Goal: Task Accomplishment & Management: Manage account settings

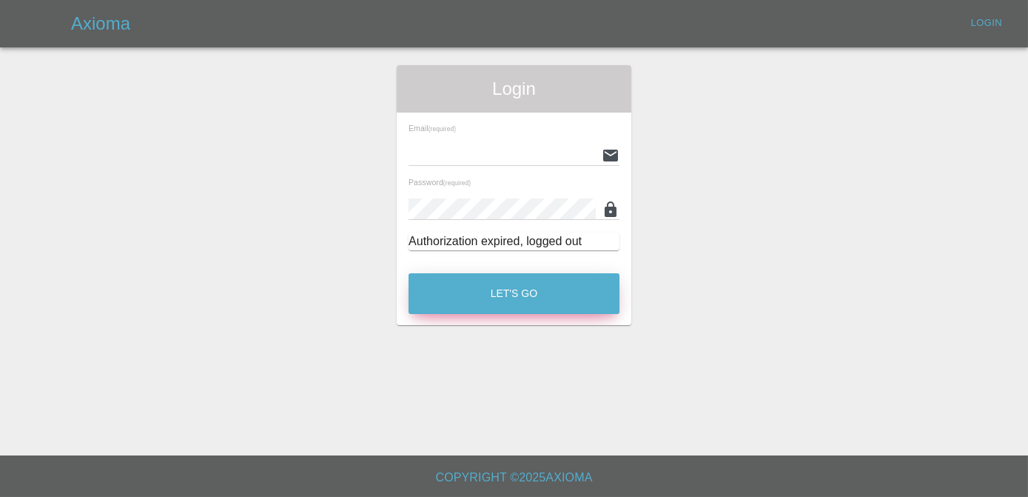
type input "[PERSON_NAME][EMAIL_ADDRESS][DOMAIN_NAME]"
click at [521, 287] on button "Let's Go" at bounding box center [514, 293] width 211 height 41
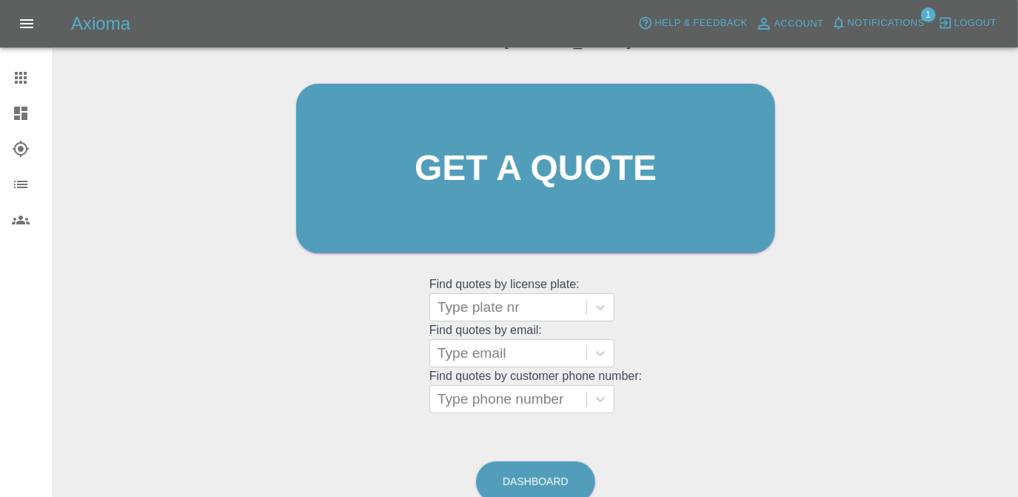
scroll to position [196, 0]
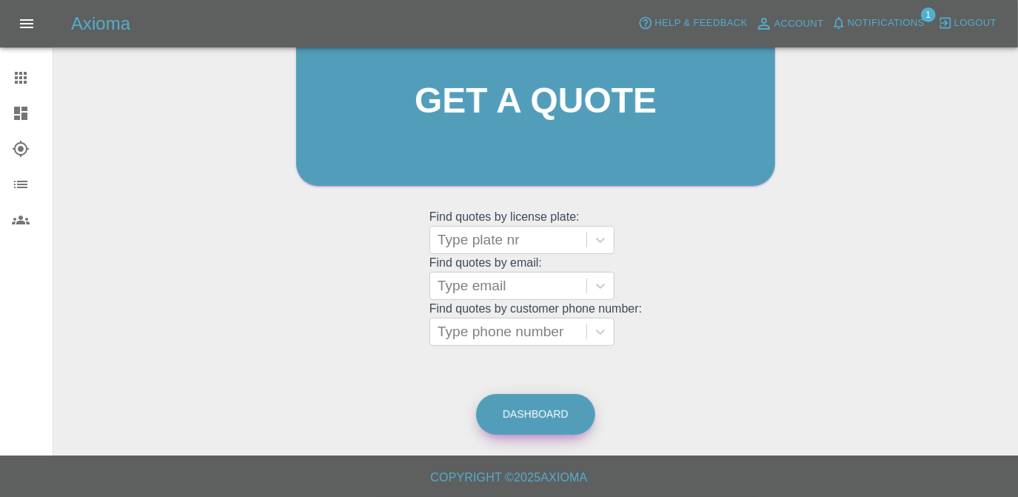
click at [546, 395] on link "Dashboard" at bounding box center [535, 414] width 119 height 41
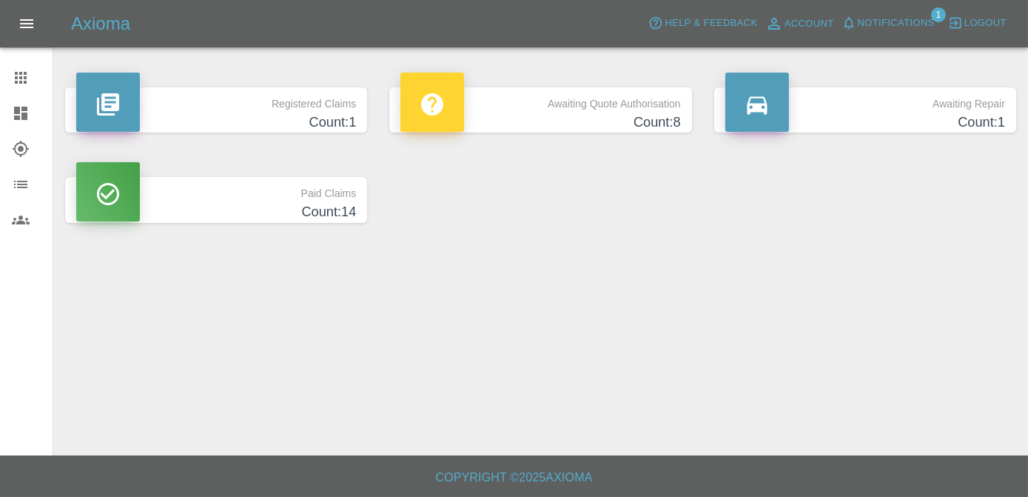
click at [345, 113] on h4 "Count: 1" at bounding box center [216, 123] width 280 height 20
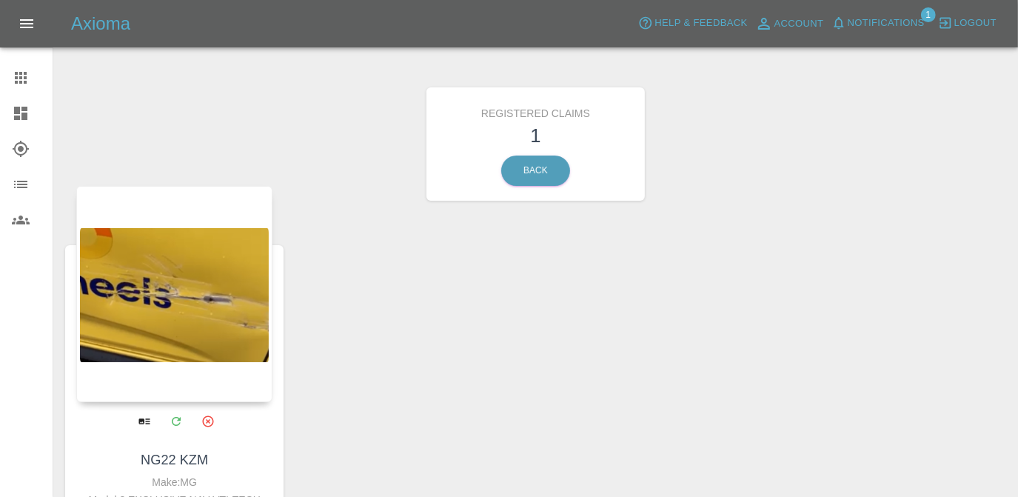
click at [205, 281] on div at bounding box center [174, 294] width 196 height 216
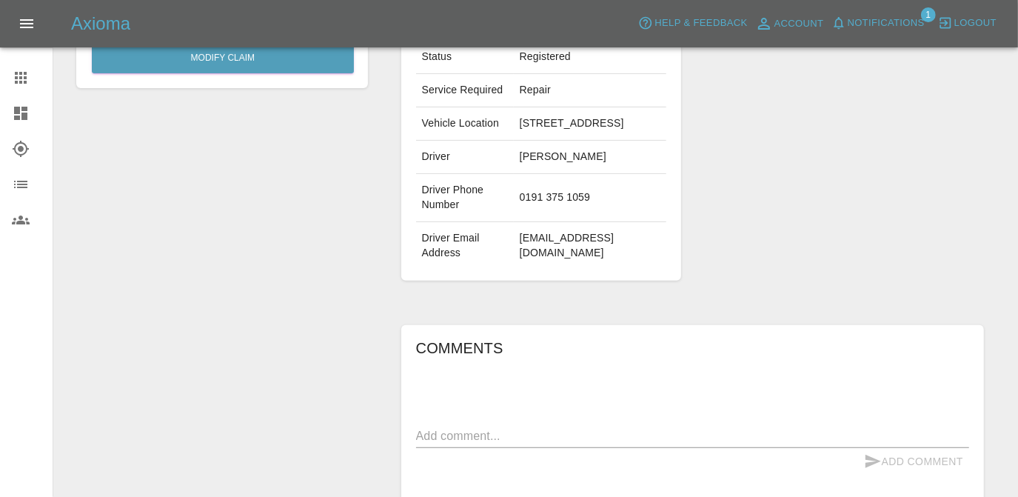
scroll to position [480, 0]
